Goal: Navigation & Orientation: Find specific page/section

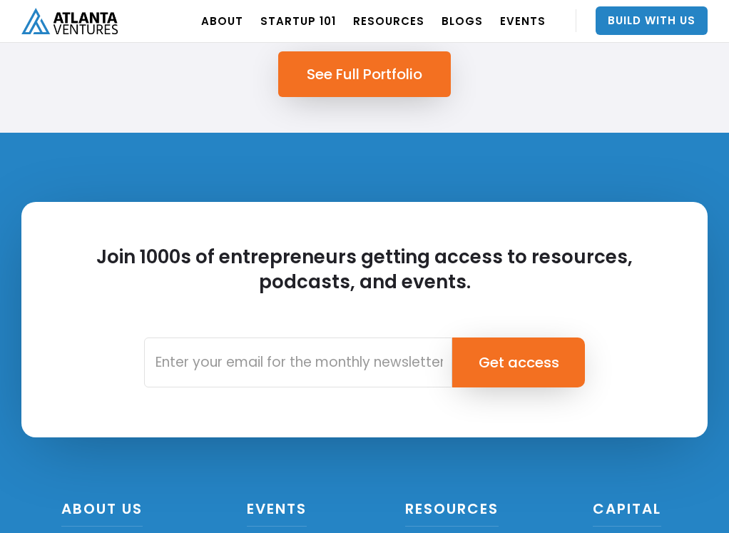
scroll to position [803, 0]
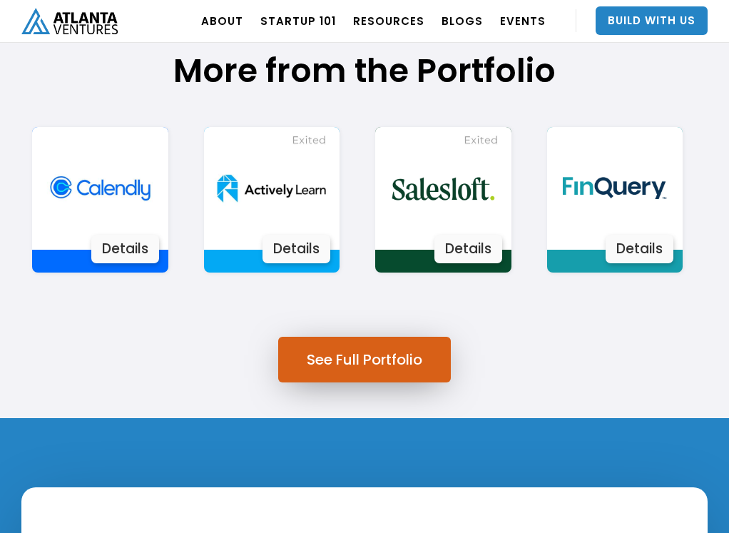
click at [345, 350] on link "See Full Portfolio" at bounding box center [364, 360] width 173 height 46
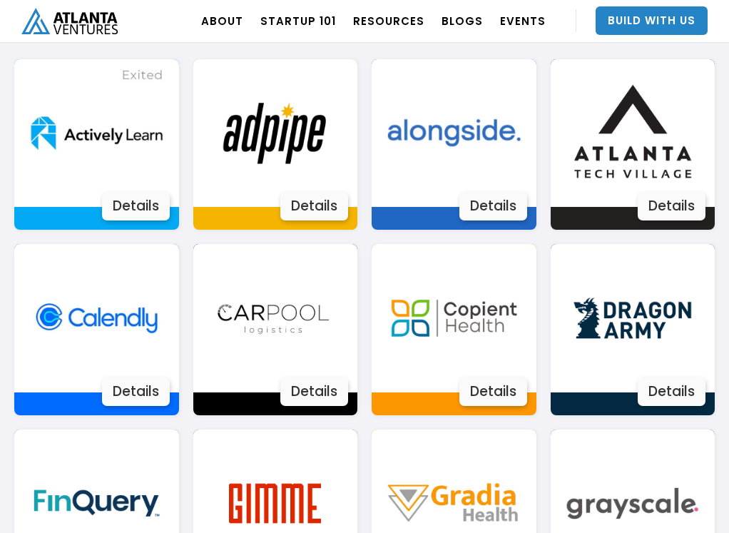
scroll to position [999, 0]
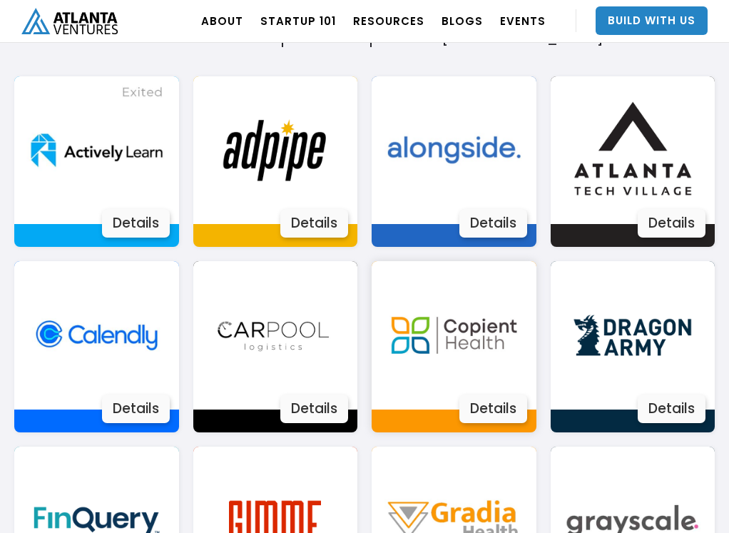
click at [495, 412] on div "Details" at bounding box center [494, 409] width 68 height 29
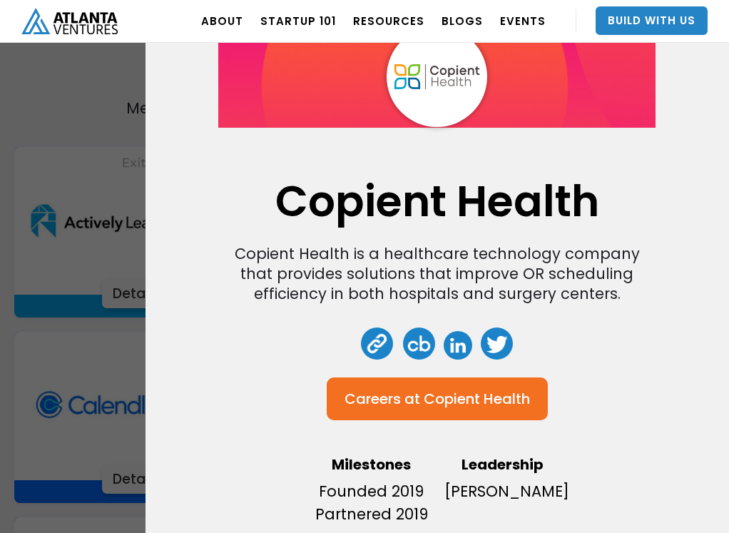
scroll to position [928, 0]
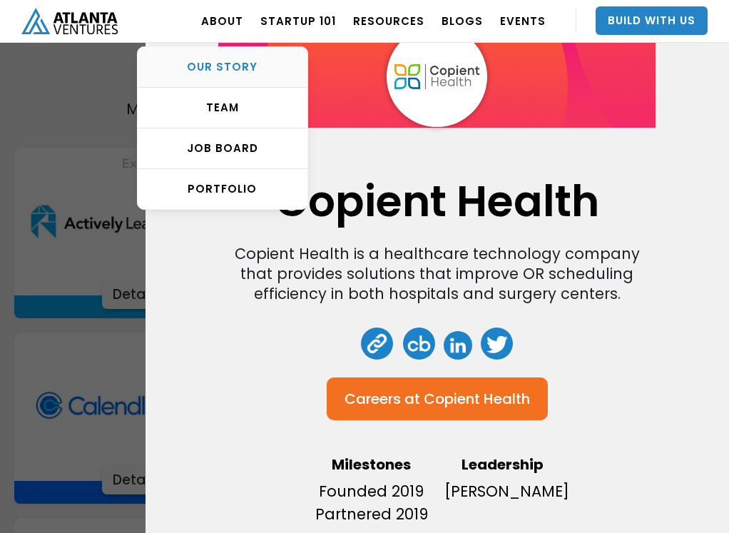
click at [241, 58] on link "OUR STORY" at bounding box center [223, 67] width 170 height 41
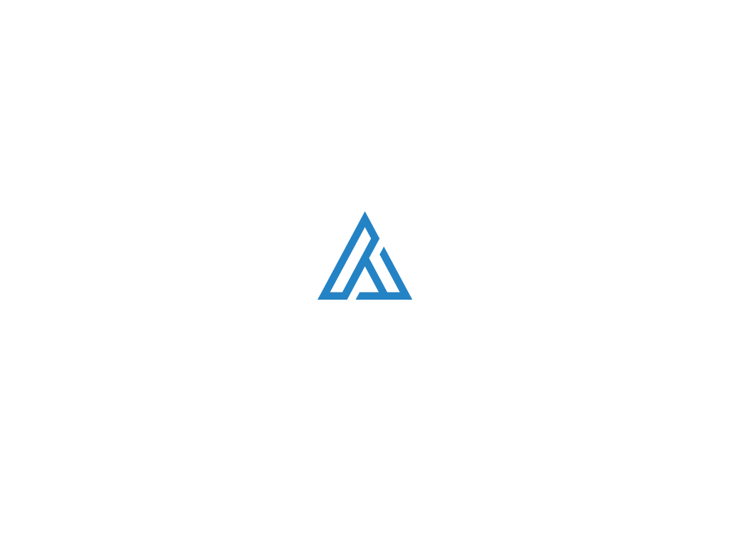
scroll to position [928, 0]
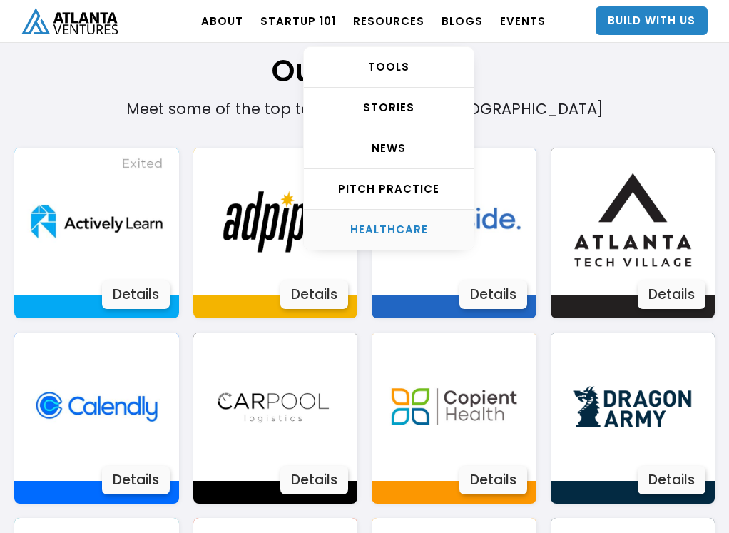
click at [410, 231] on div "HEALTHCARE" at bounding box center [389, 230] width 170 height 14
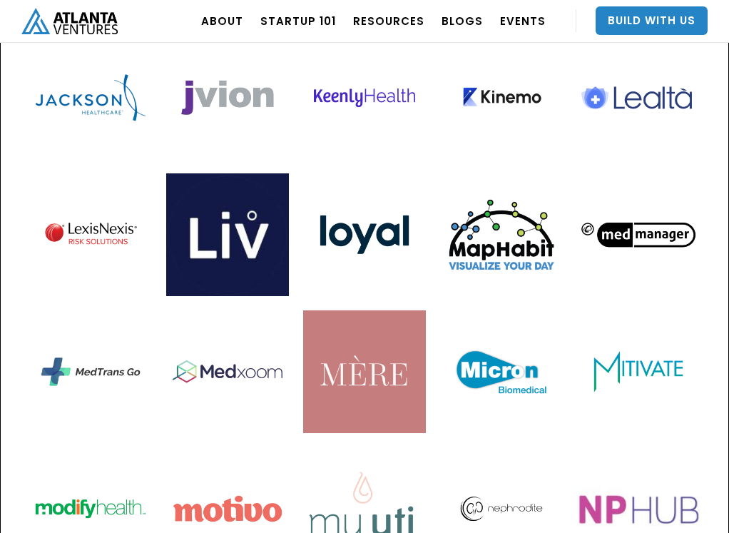
scroll to position [2070, 0]
